Goal: Task Accomplishment & Management: Use online tool/utility

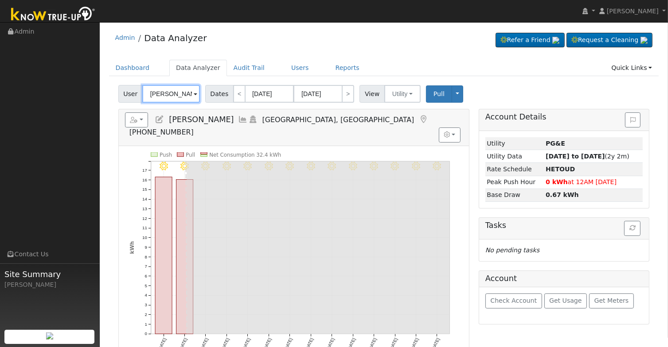
click at [172, 86] on input "[PERSON_NAME]" at bounding box center [171, 94] width 58 height 18
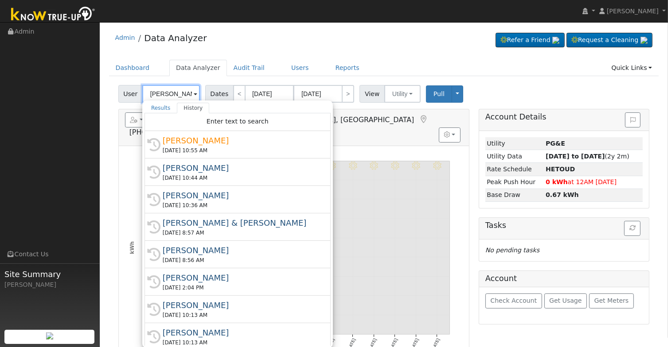
click at [172, 86] on input "[PERSON_NAME]" at bounding box center [171, 94] width 58 height 18
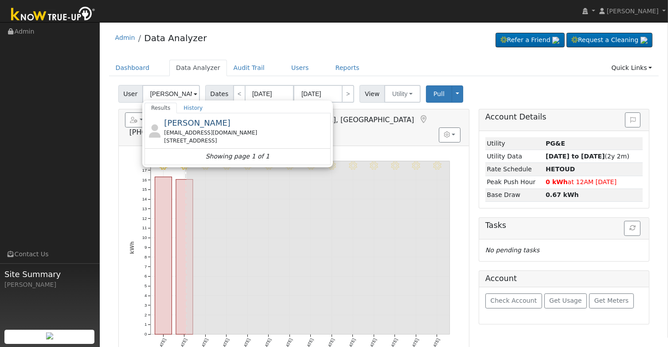
click at [198, 132] on div "[EMAIL_ADDRESS][DOMAIN_NAME]" at bounding box center [246, 133] width 164 height 8
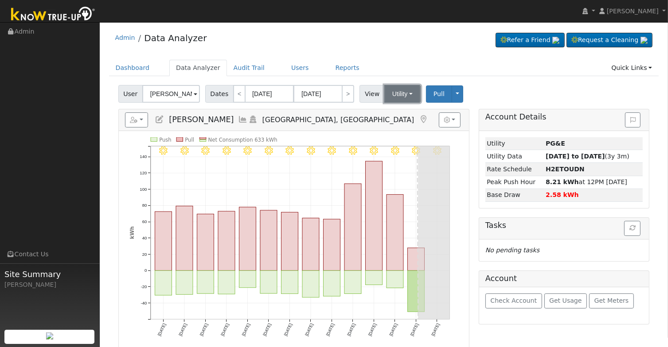
click at [397, 93] on button "Utility" at bounding box center [402, 94] width 36 height 18
click at [397, 125] on link "Solar" at bounding box center [413, 126] width 62 height 12
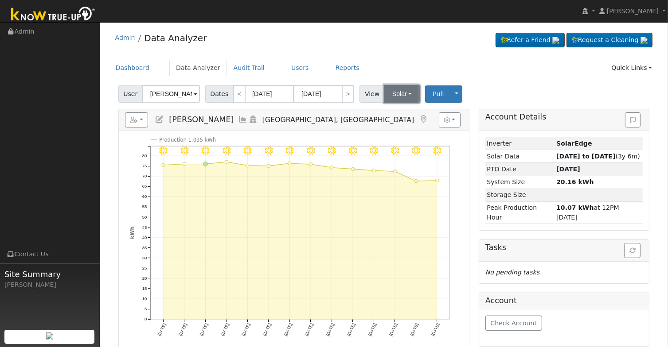
click at [391, 92] on button "Solar" at bounding box center [401, 94] width 35 height 18
click at [397, 117] on link "Utility" at bounding box center [413, 113] width 62 height 12
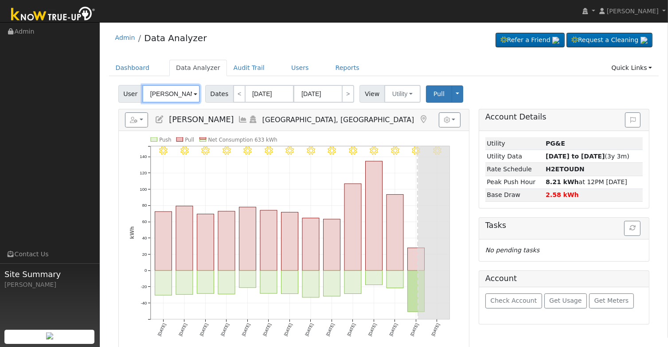
click at [167, 89] on input "[PERSON_NAME]" at bounding box center [171, 94] width 58 height 18
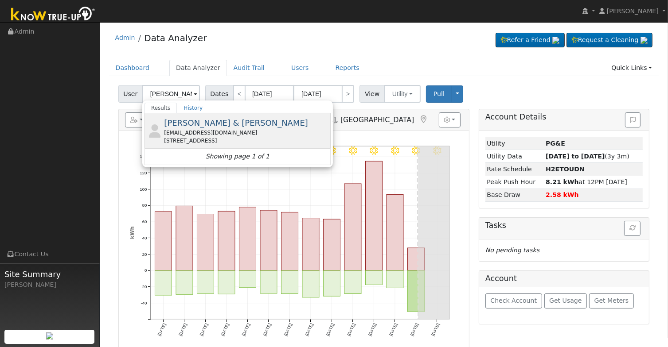
click at [206, 133] on div "[EMAIL_ADDRESS][DOMAIN_NAME]" at bounding box center [246, 133] width 164 height 8
type input "[PERSON_NAME] & [PERSON_NAME]"
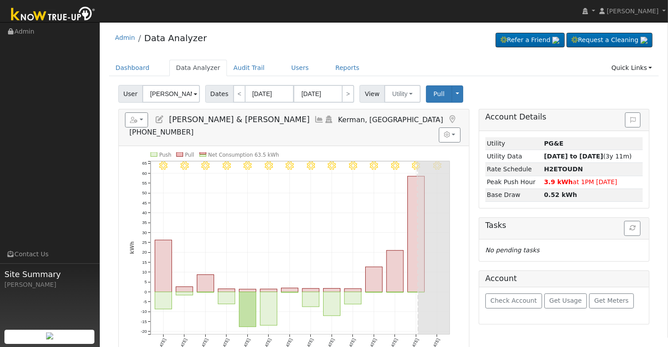
click at [314, 117] on icon at bounding box center [319, 120] width 10 height 8
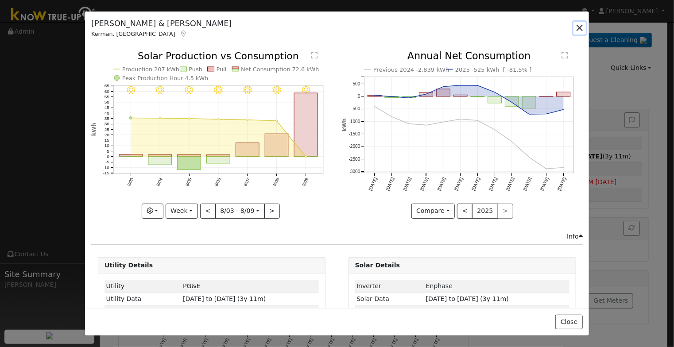
click at [578, 31] on button "button" at bounding box center [580, 28] width 12 height 12
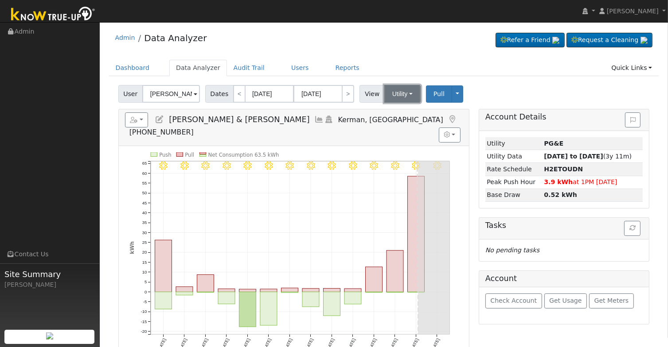
click at [398, 95] on button "Utility" at bounding box center [402, 94] width 36 height 18
click at [398, 125] on link "Solar" at bounding box center [413, 126] width 62 height 12
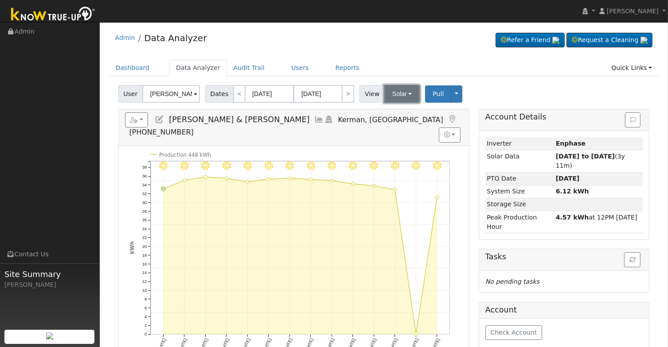
click at [406, 97] on button "Solar" at bounding box center [401, 94] width 35 height 18
click at [410, 113] on link "Utility" at bounding box center [413, 113] width 62 height 12
